Goal: Transaction & Acquisition: Purchase product/service

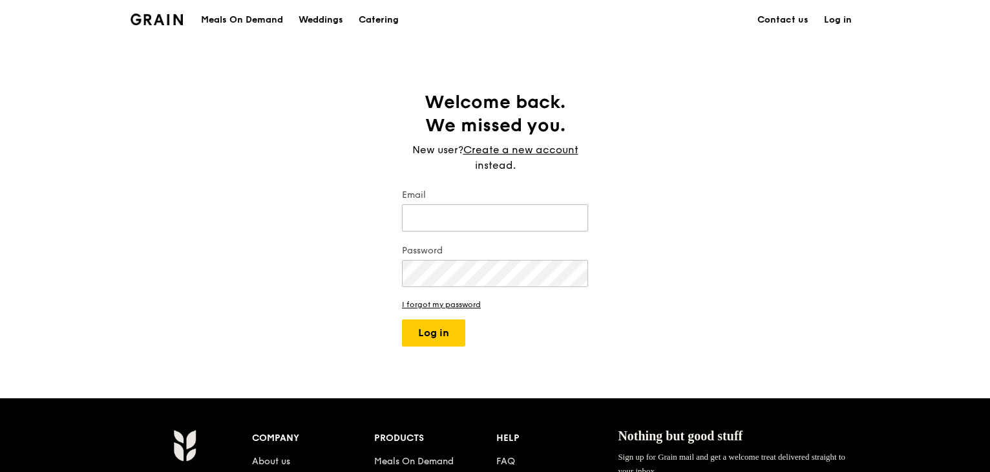
click at [507, 218] on input "Email" at bounding box center [495, 217] width 186 height 27
type input "[EMAIL_ADDRESS][DOMAIN_NAME]"
click at [438, 336] on button "Log in" at bounding box center [433, 332] width 63 height 27
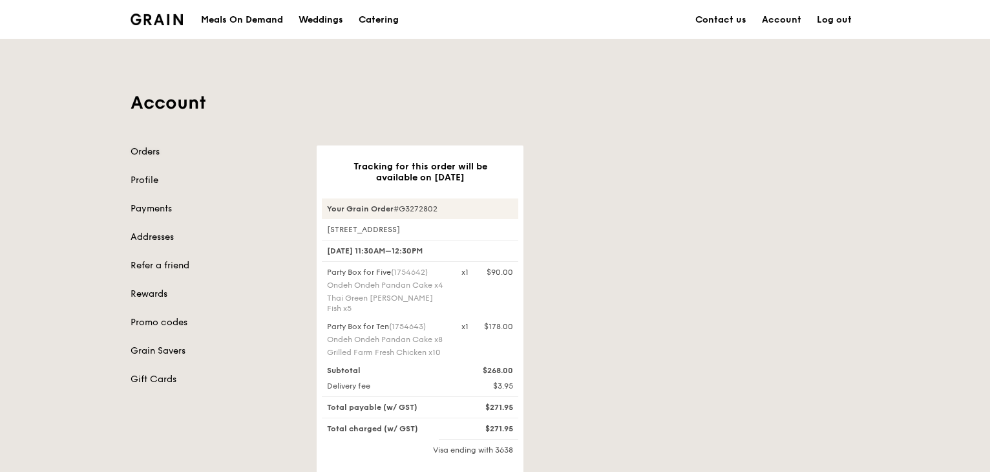
click at [148, 151] on link "Orders" at bounding box center [216, 151] width 171 height 13
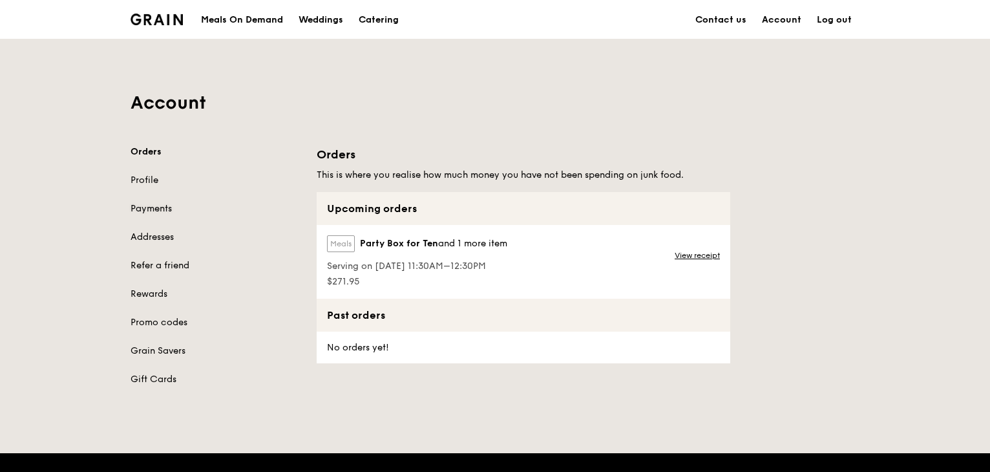
click at [150, 206] on link "Payments" at bounding box center [216, 208] width 171 height 13
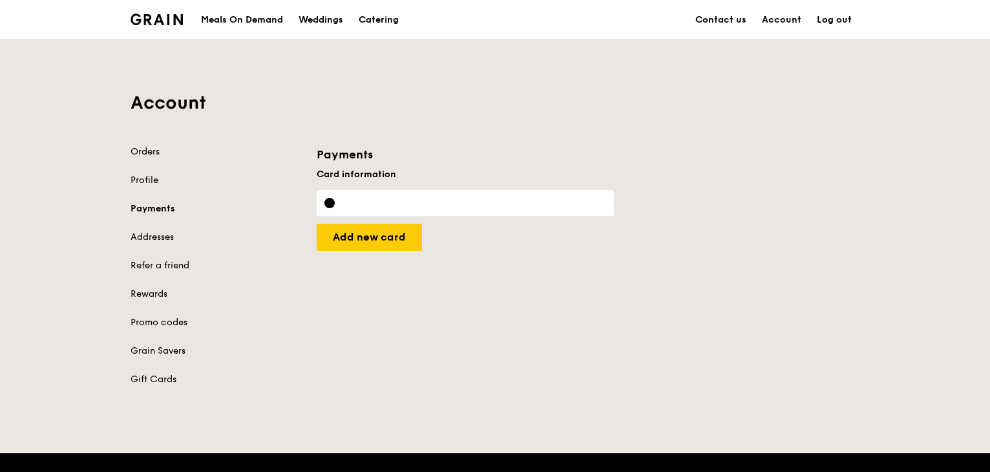
click at [149, 166] on div "Orders Profile Payments Addresses Refer a friend Rewards Promo codes Grain Save…" at bounding box center [216, 265] width 171 height 240
click at [149, 153] on link "Orders" at bounding box center [216, 151] width 171 height 13
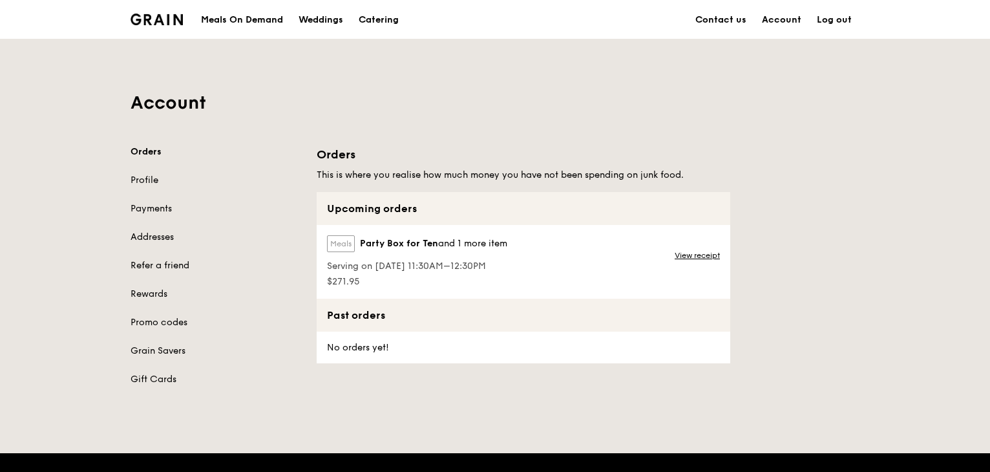
click at [251, 19] on div "Meals On Demand" at bounding box center [242, 20] width 82 height 39
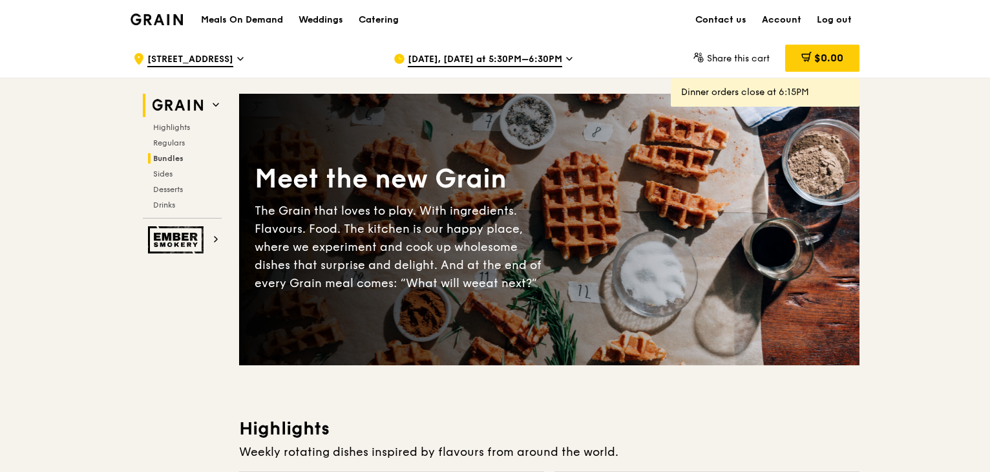
click at [162, 156] on span "Bundles" at bounding box center [168, 158] width 30 height 9
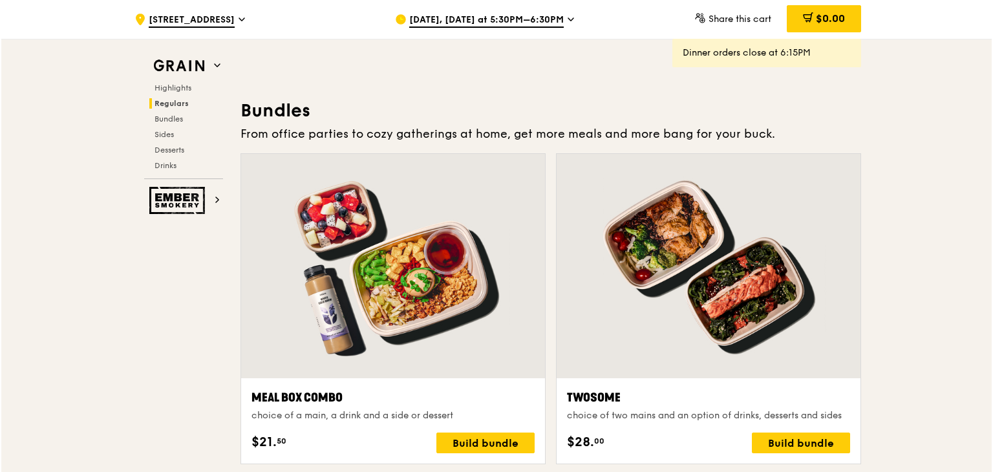
scroll to position [1849, 0]
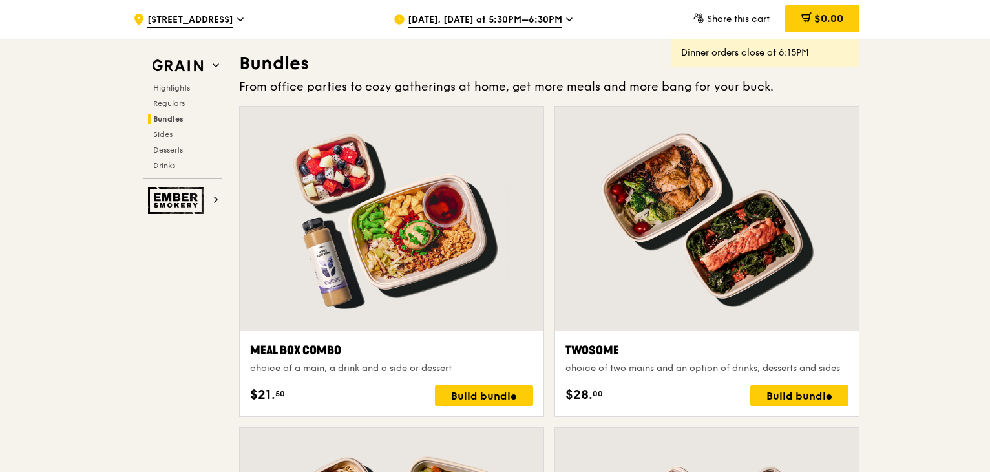
click at [710, 238] on div at bounding box center [707, 219] width 304 height 224
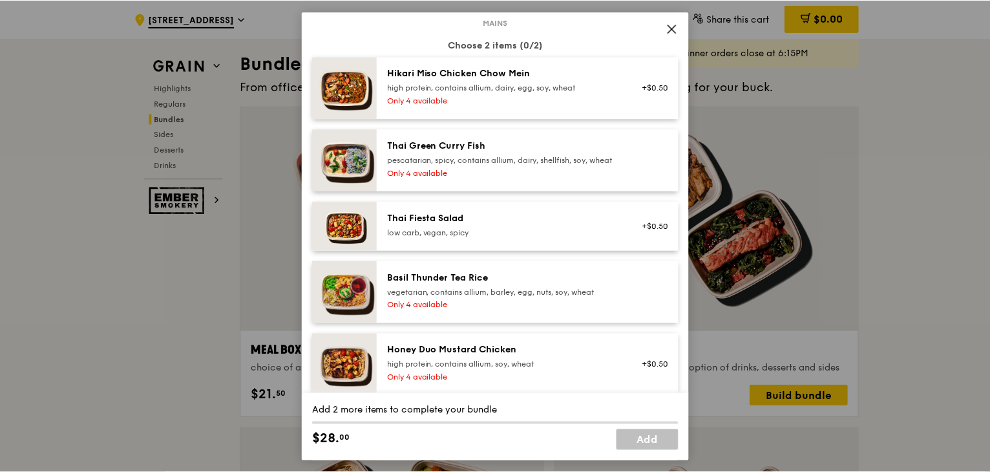
scroll to position [0, 0]
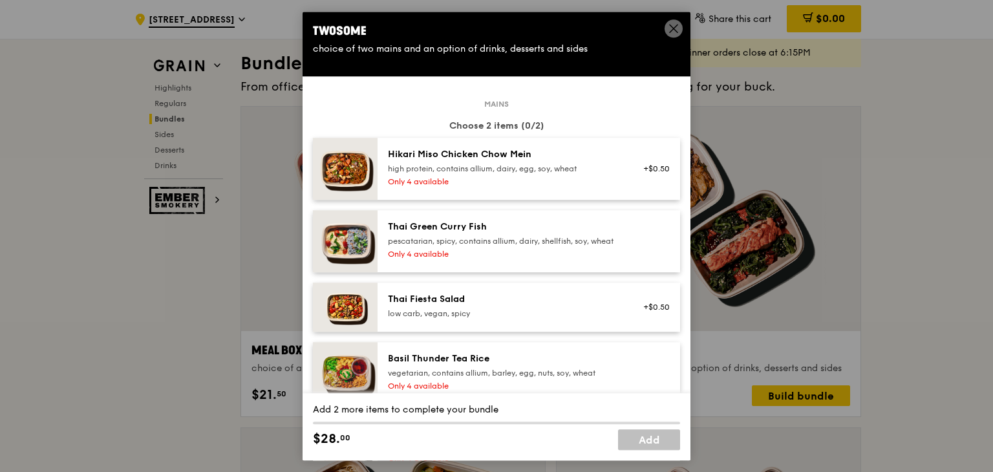
click at [672, 25] on icon at bounding box center [674, 29] width 12 height 12
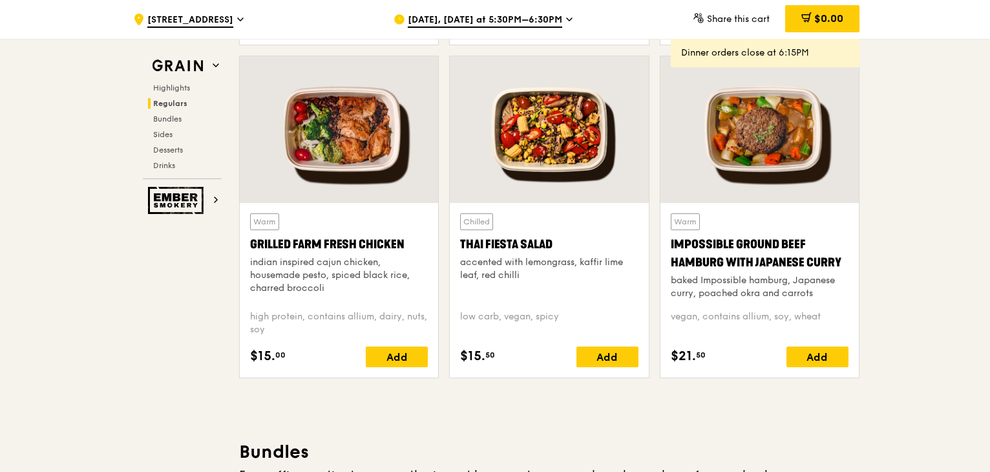
scroll to position [1461, 0]
click at [467, 10] on div "[DATE], [DATE] at 5:30PM–6:30PM" at bounding box center [514, 19] width 240 height 39
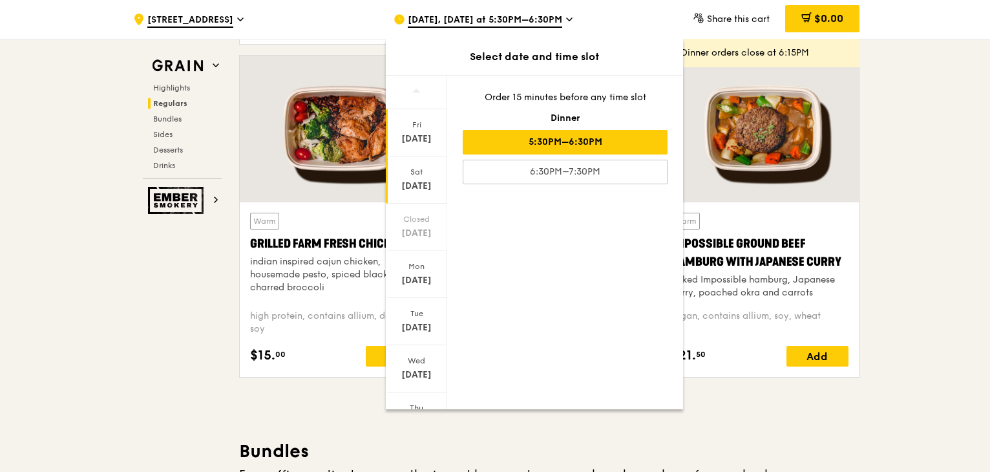
click at [418, 182] on div "[DATE]" at bounding box center [417, 186] width 58 height 13
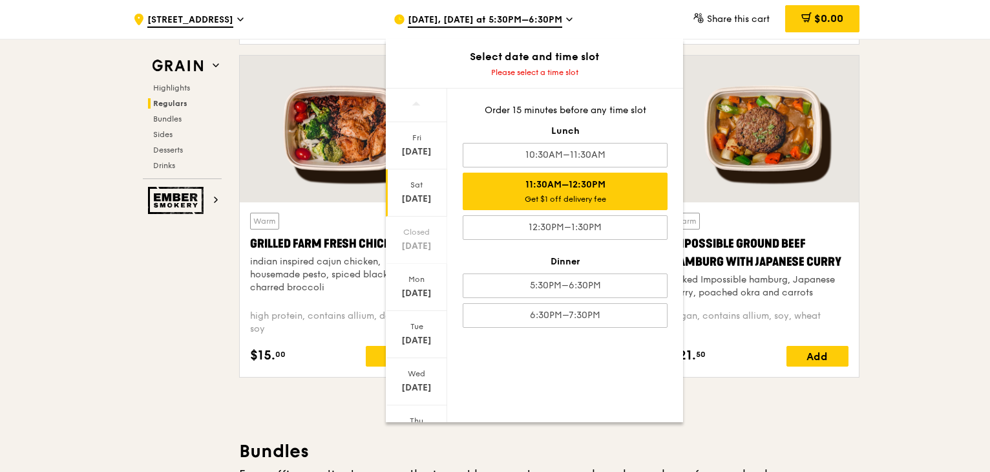
click at [626, 194] on div "Get $1 off delivery fee" at bounding box center [565, 199] width 193 height 10
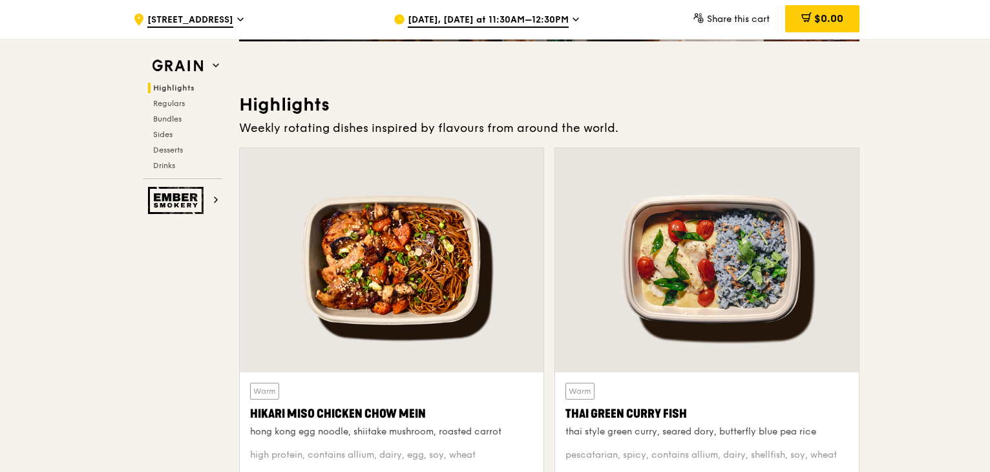
scroll to position [0, 0]
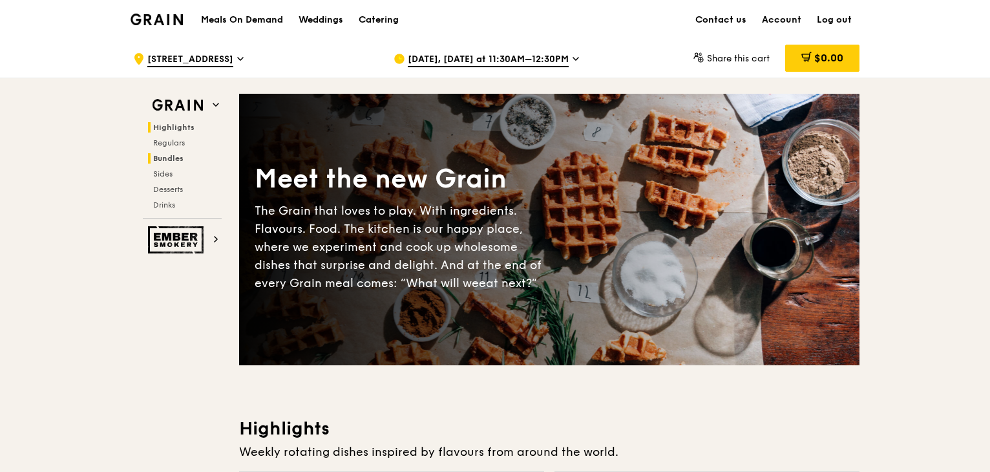
click at [167, 156] on span "Bundles" at bounding box center [168, 158] width 30 height 9
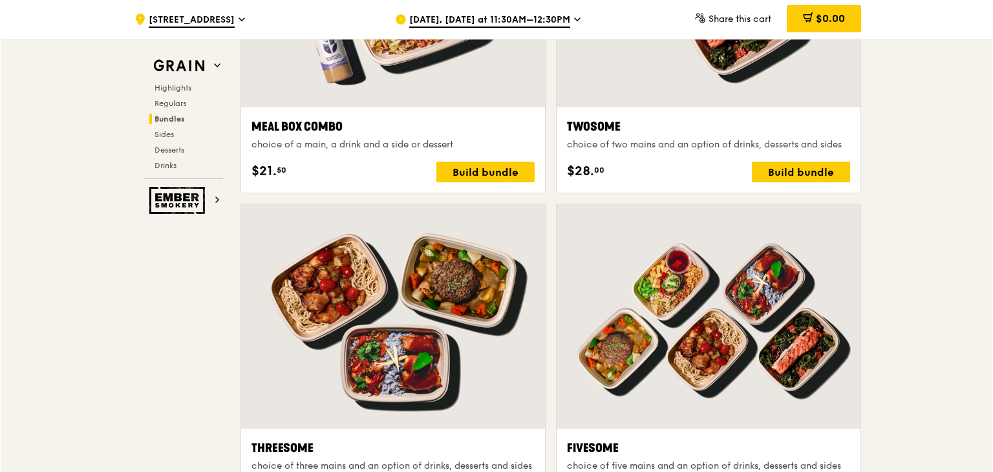
scroll to position [1978, 0]
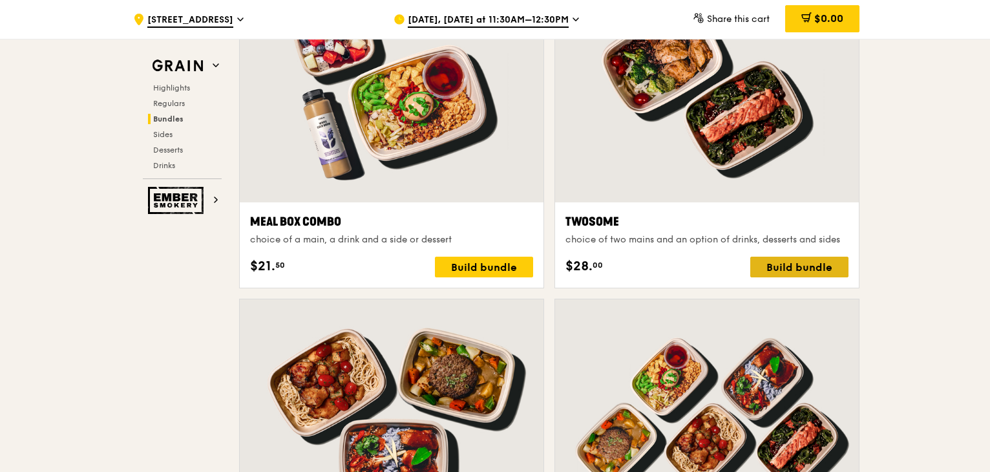
click at [778, 265] on div "Build bundle" at bounding box center [800, 267] width 98 height 21
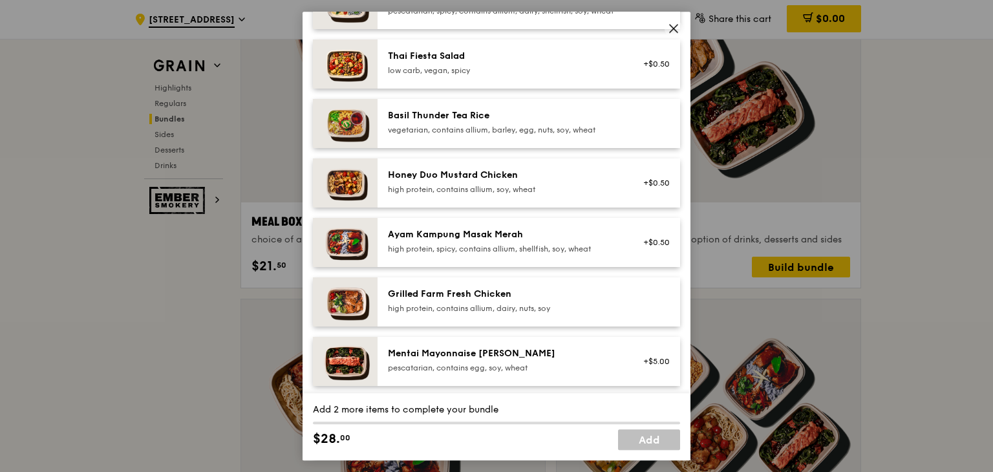
scroll to position [259, 0]
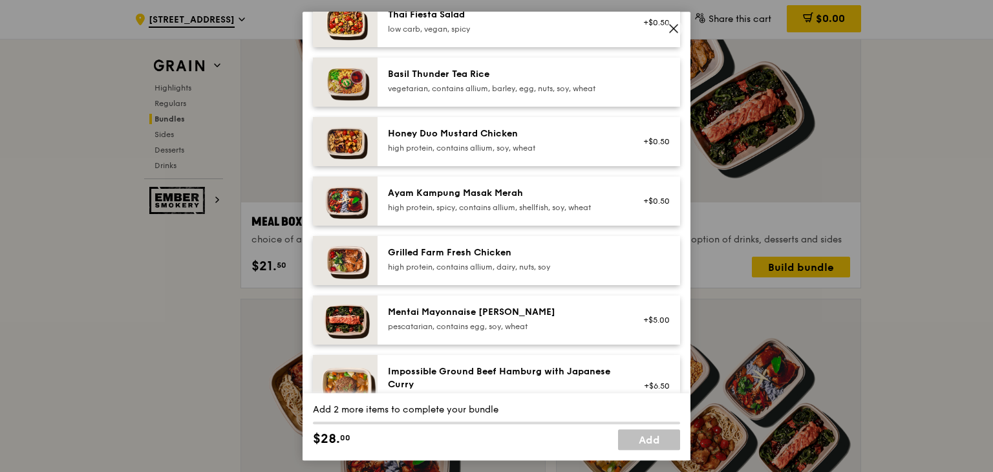
click at [533, 259] on div "Grilled Farm Fresh Chicken" at bounding box center [504, 252] width 232 height 13
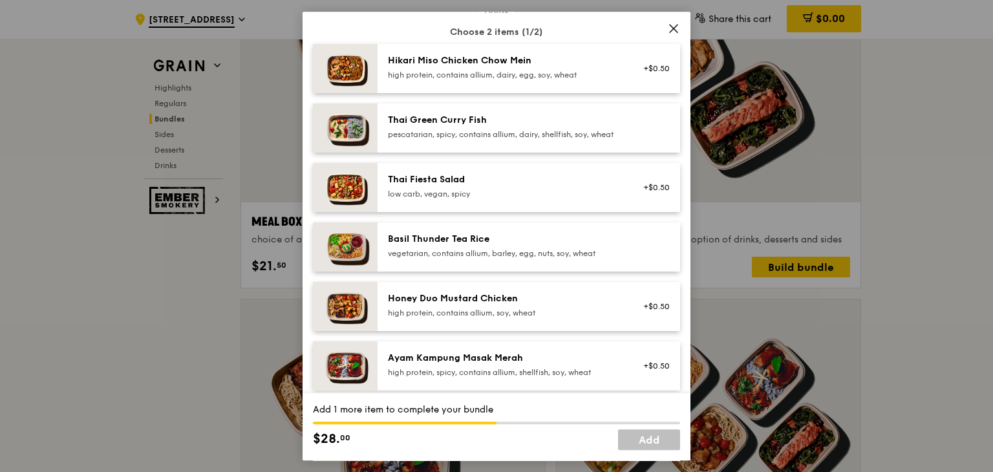
scroll to position [65, 0]
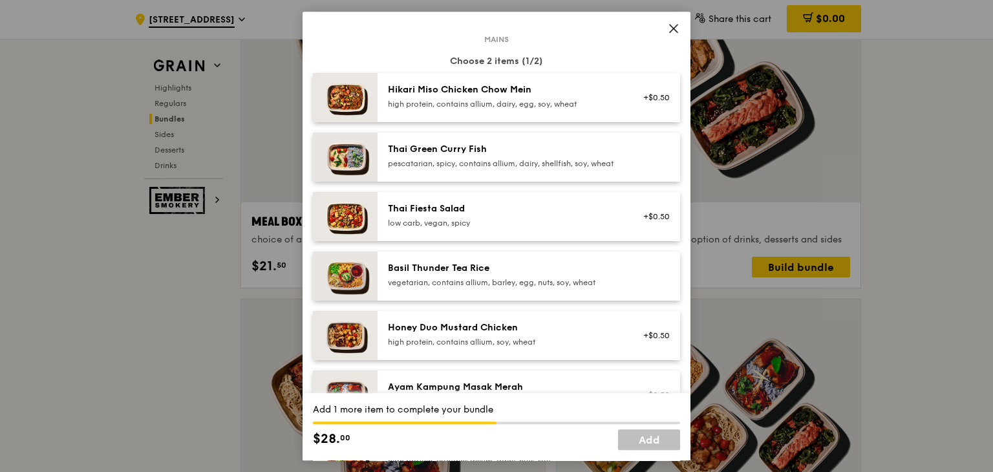
click at [521, 169] on div "pescatarian, spicy, contains allium, dairy, shellfish, soy, wheat" at bounding box center [504, 163] width 232 height 10
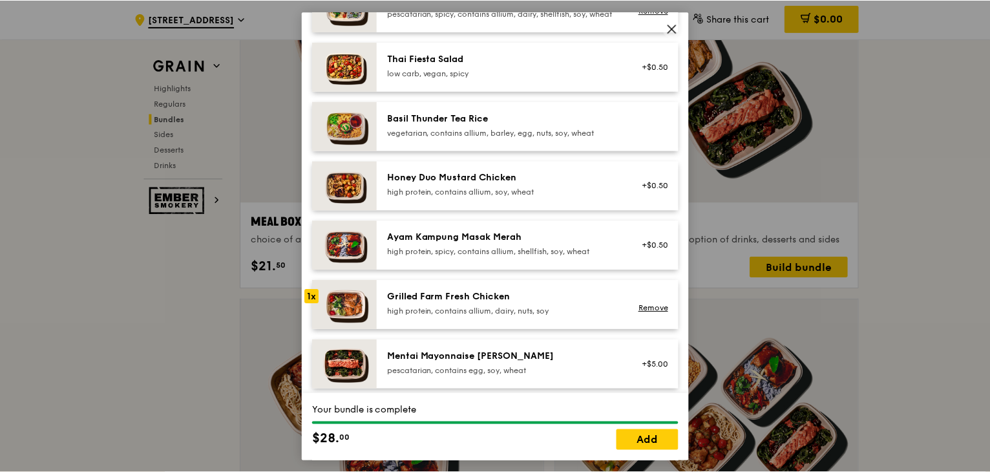
scroll to position [0, 0]
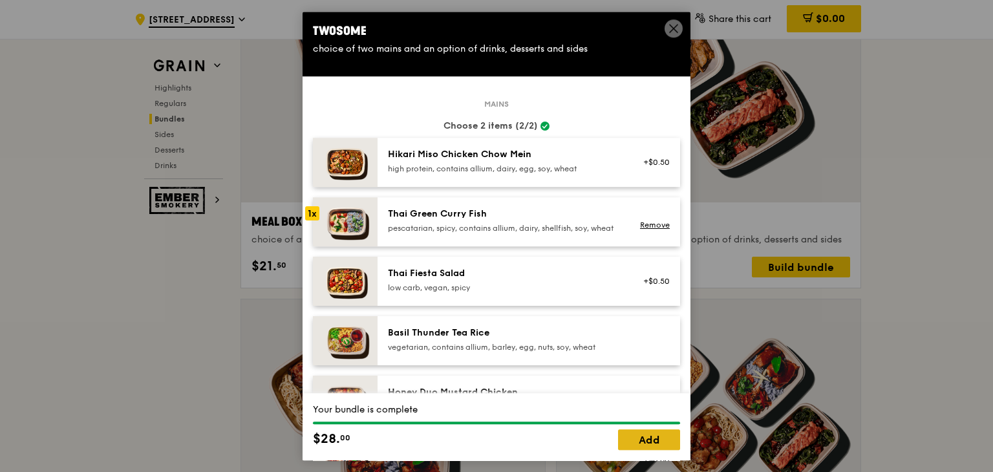
click at [650, 438] on link "Add" at bounding box center [649, 439] width 62 height 21
